Goal: Task Accomplishment & Management: Complete application form

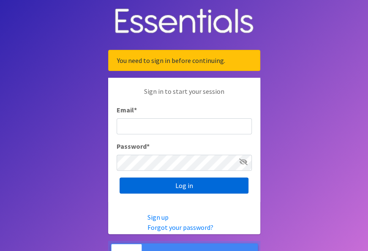
type input "[PERSON_NAME][EMAIL_ADDRESS][DOMAIN_NAME]"
click at [148, 185] on input "Log in" at bounding box center [184, 185] width 129 height 16
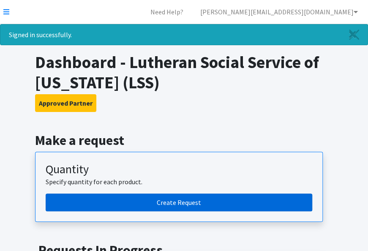
click at [166, 208] on link "Create Request" at bounding box center [179, 202] width 266 height 18
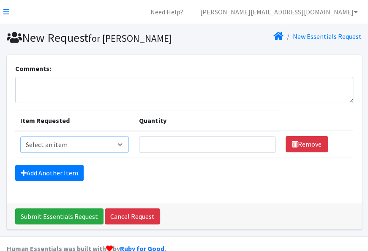
click at [118, 139] on select "Select an item Kids (Newborn) Kids (Preemie) Kids (Size 1) Kids (Size 2) Kids (…" at bounding box center [74, 144] width 109 height 16
click at [20, 136] on select "Select an item Kids (Newborn) Kids (Preemie) Kids (Size 1) Kids (Size 2) Kids (…" at bounding box center [74, 144] width 109 height 16
click at [126, 147] on select "Select an item Kids (Newborn) Kids (Preemie) Kids (Size 1) Kids (Size 2) Kids (…" at bounding box center [74, 144] width 109 height 16
click at [121, 145] on select "Select an item Kids (Newborn) Kids (Preemie) Kids (Size 1) Kids (Size 2) Kids (…" at bounding box center [74, 144] width 109 height 16
select select "14781"
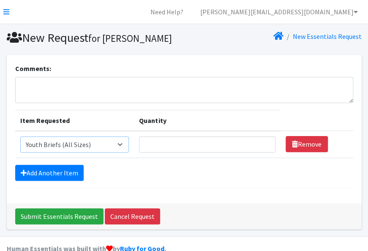
click at [20, 136] on select "Select an item Kids (Newborn) Kids (Preemie) Kids (Size 1) Kids (Size 2) Kids (…" at bounding box center [74, 144] width 109 height 16
